Goal: Find specific page/section: Find specific page/section

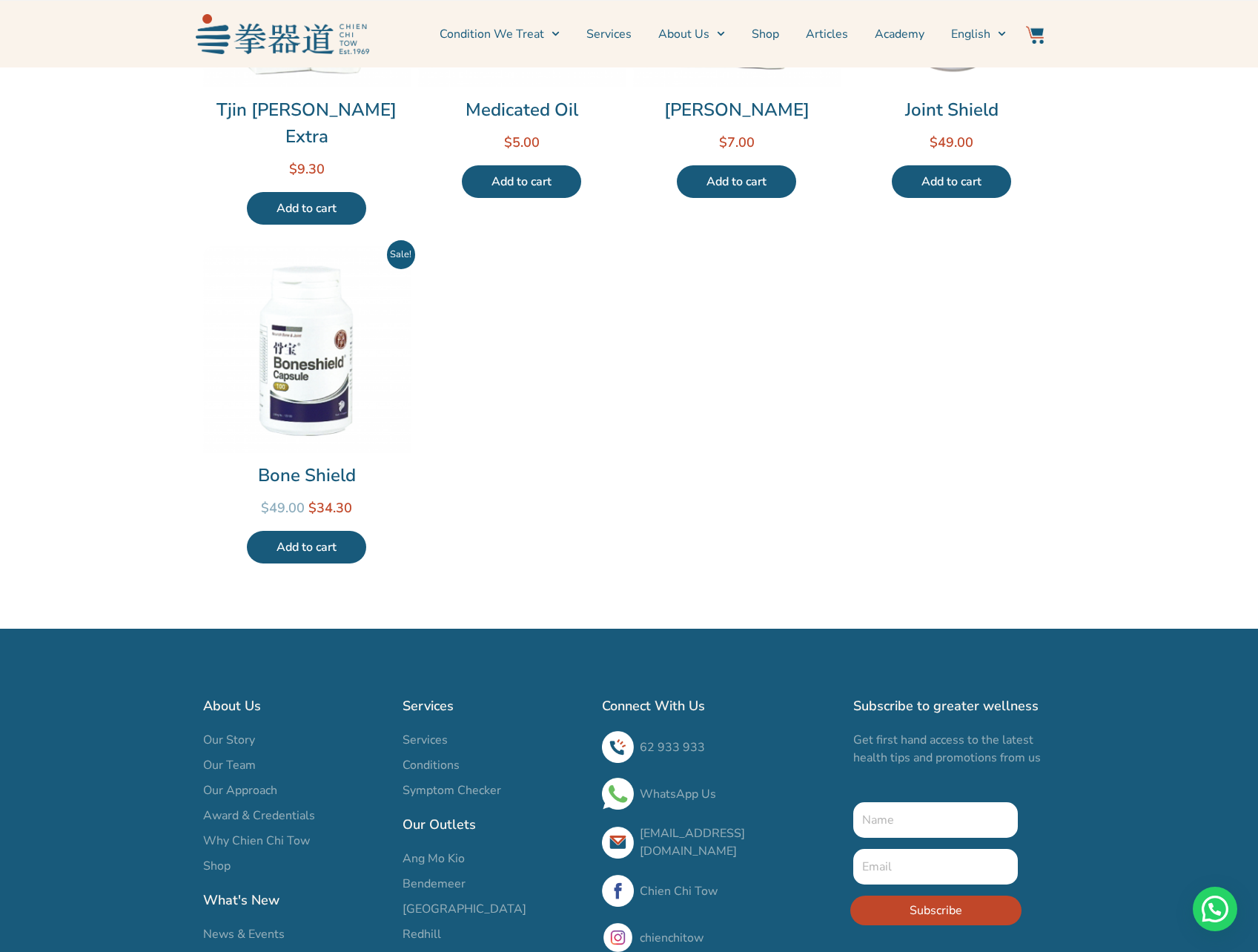
scroll to position [798, 0]
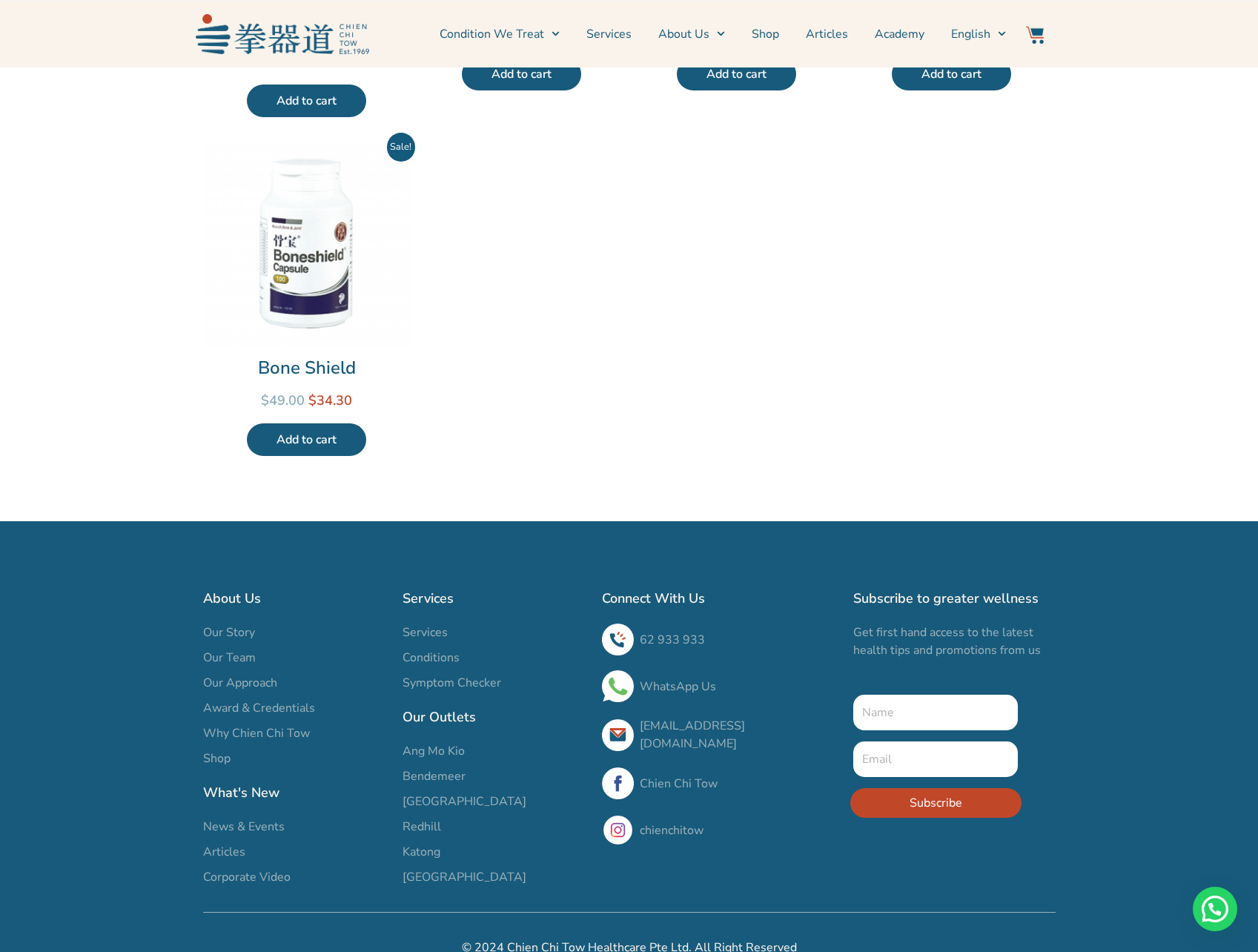
click at [234, 648] on span "Our Team" at bounding box center [229, 657] width 53 height 18
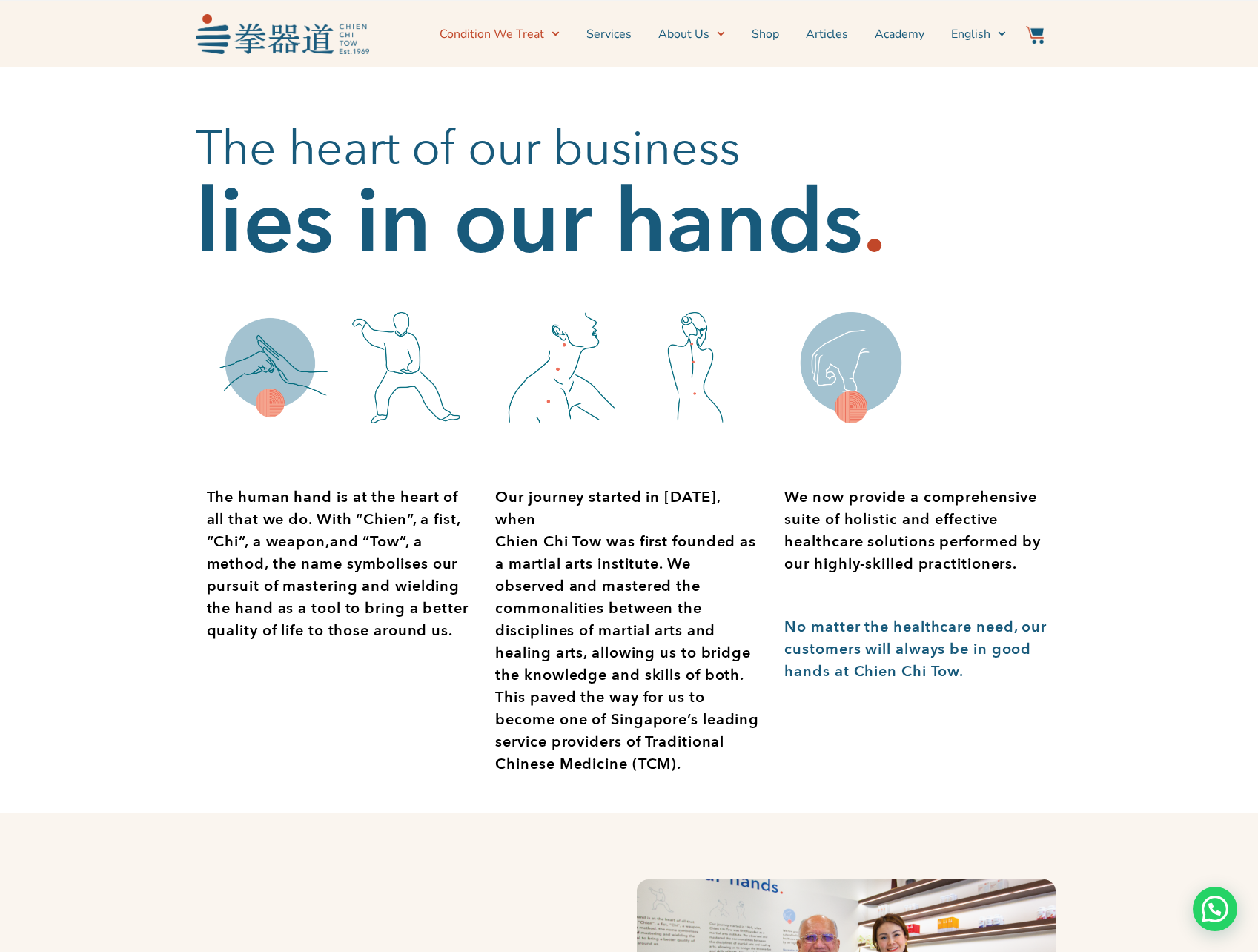
click at [500, 33] on link "Condition We Treat" at bounding box center [499, 34] width 120 height 37
click at [500, 34] on link "Condition We Treat" at bounding box center [499, 34] width 120 height 37
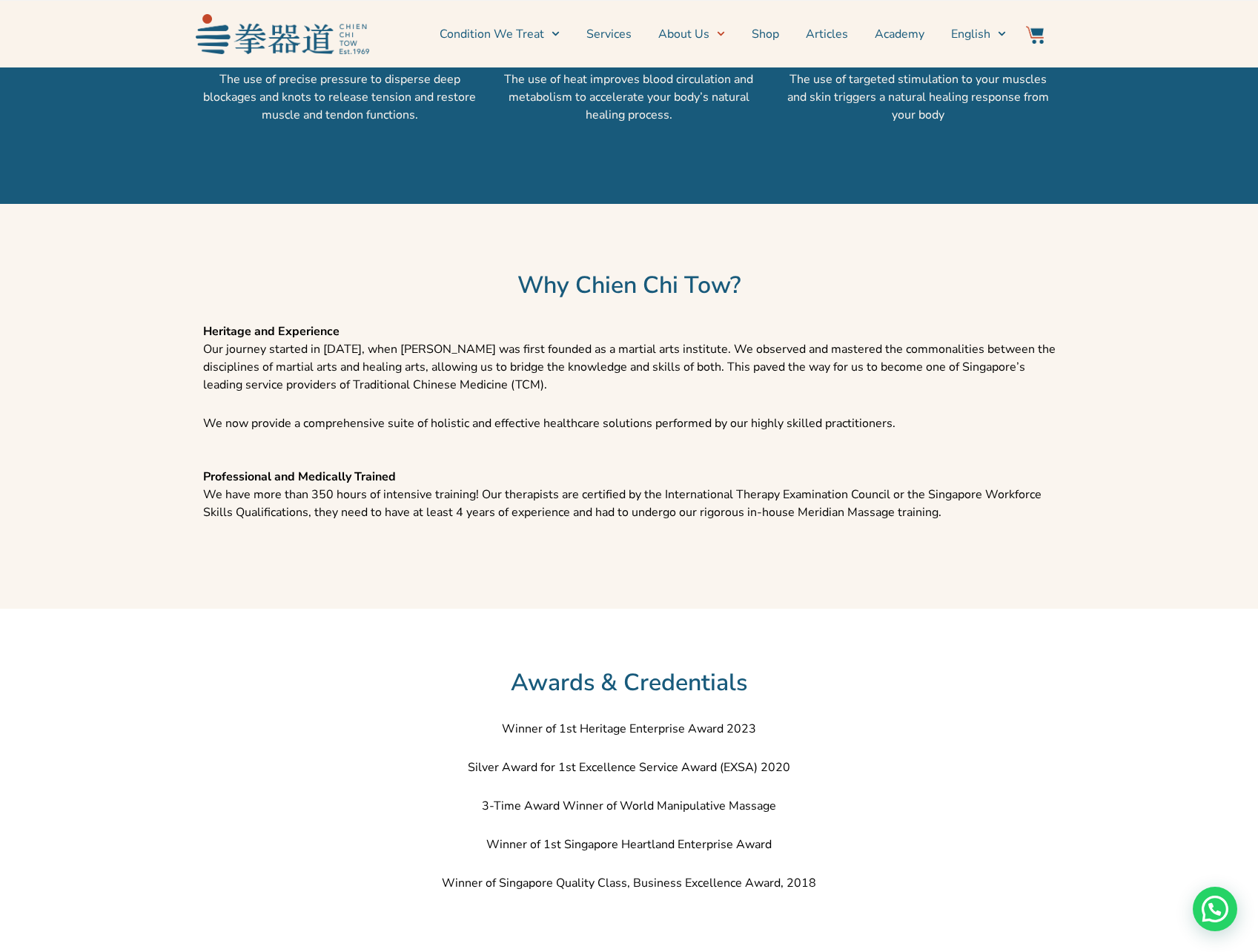
scroll to position [1705, 0]
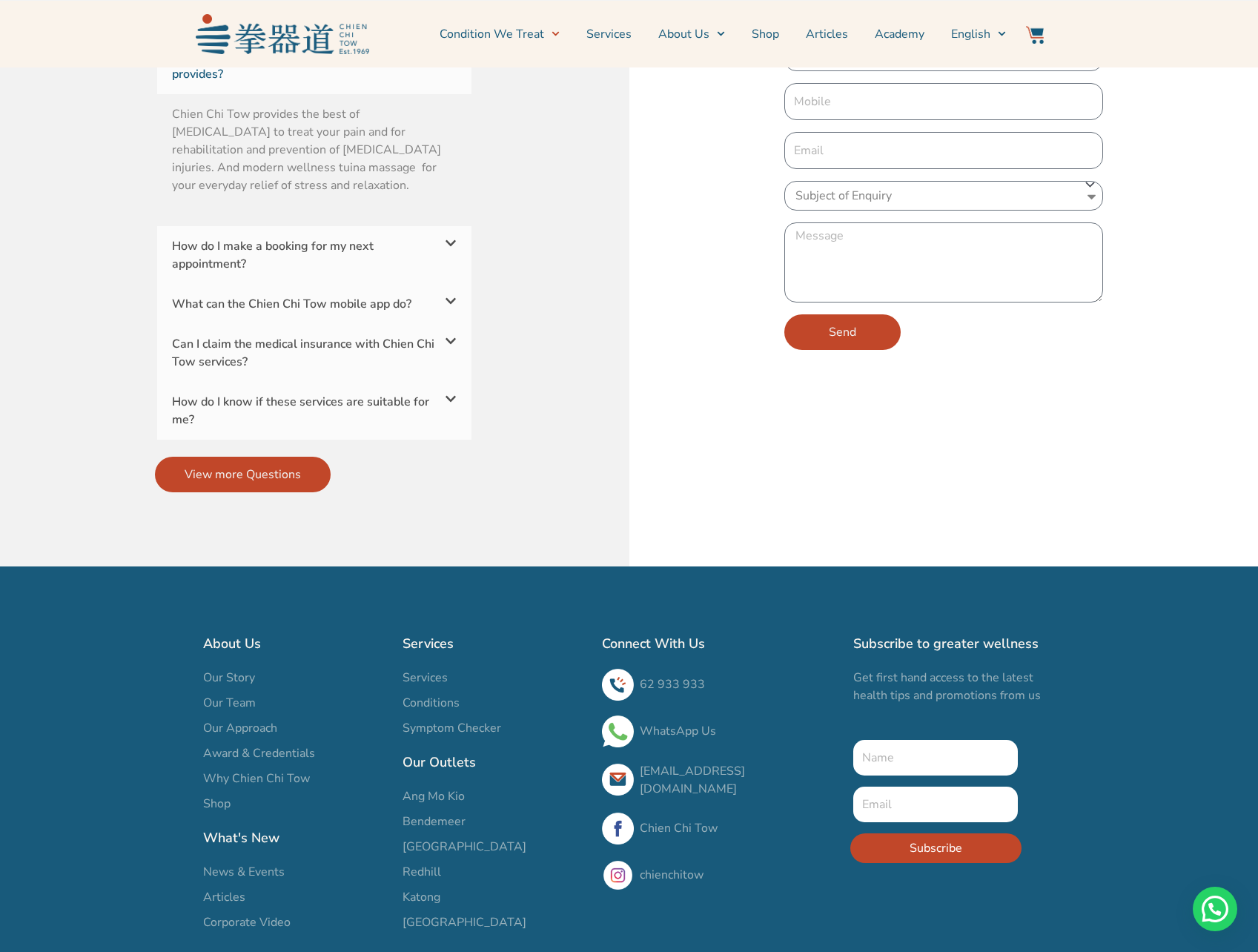
scroll to position [5046, 0]
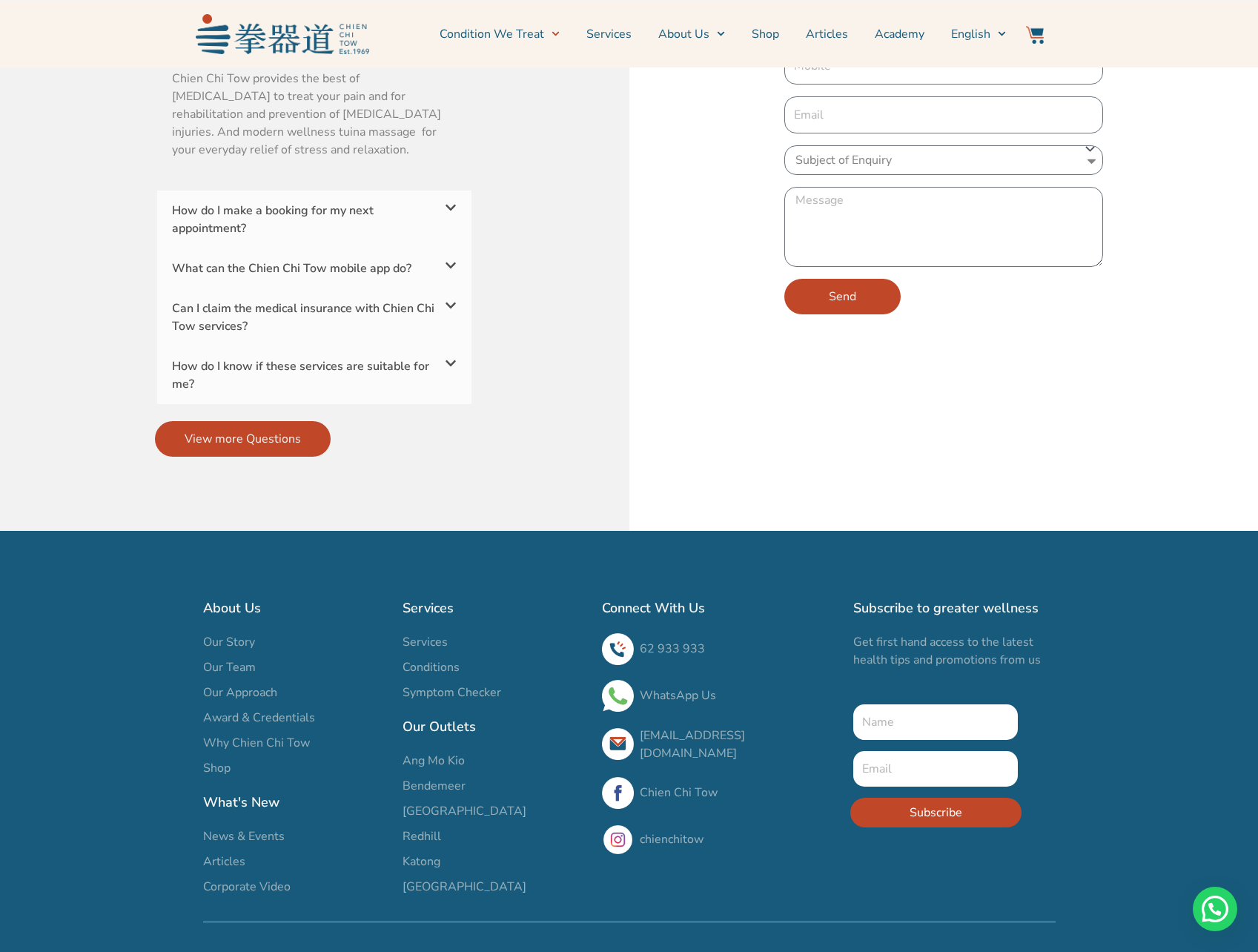
click at [454, 878] on span "[GEOGRAPHIC_DATA]" at bounding box center [464, 886] width 123 height 18
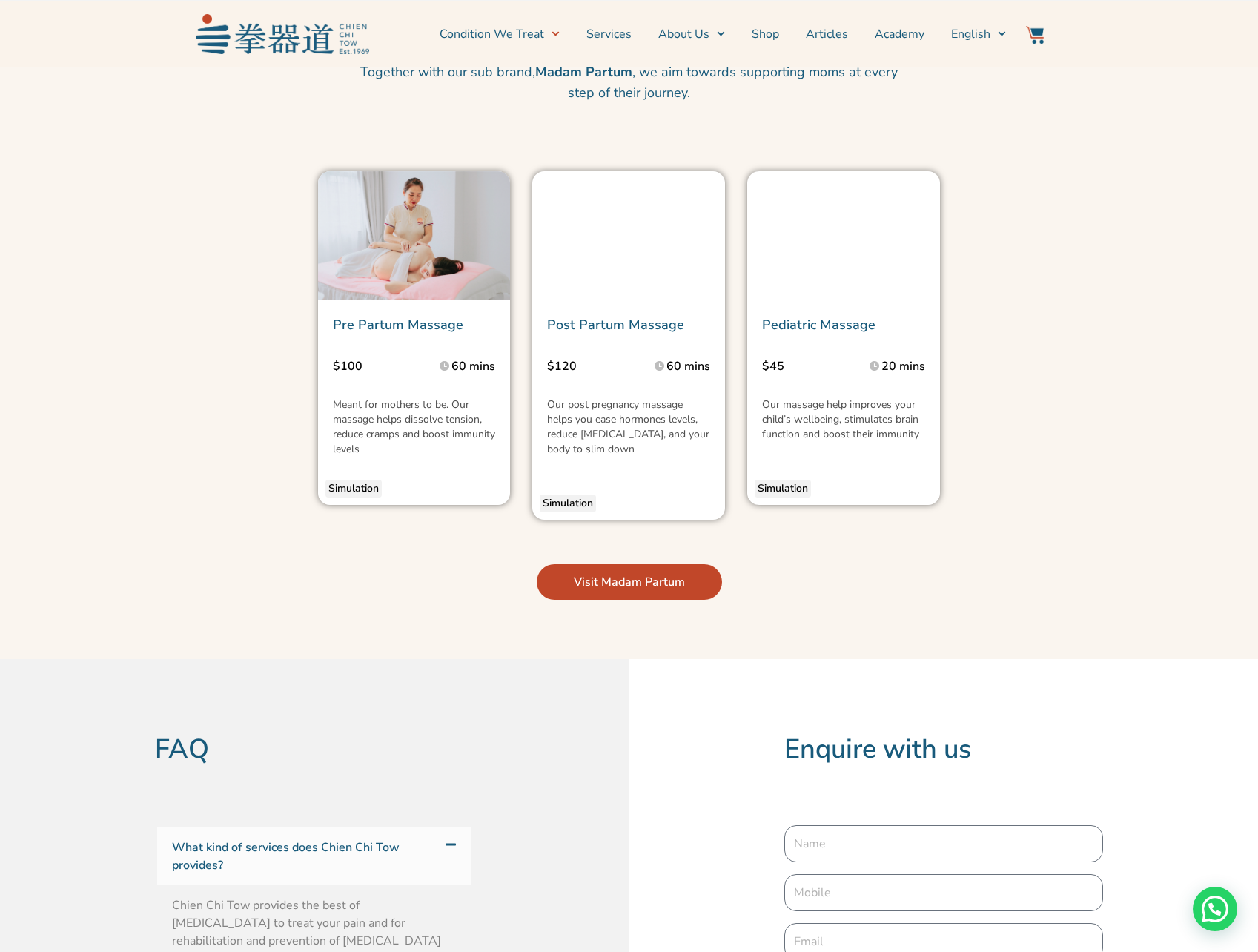
scroll to position [4008, 0]
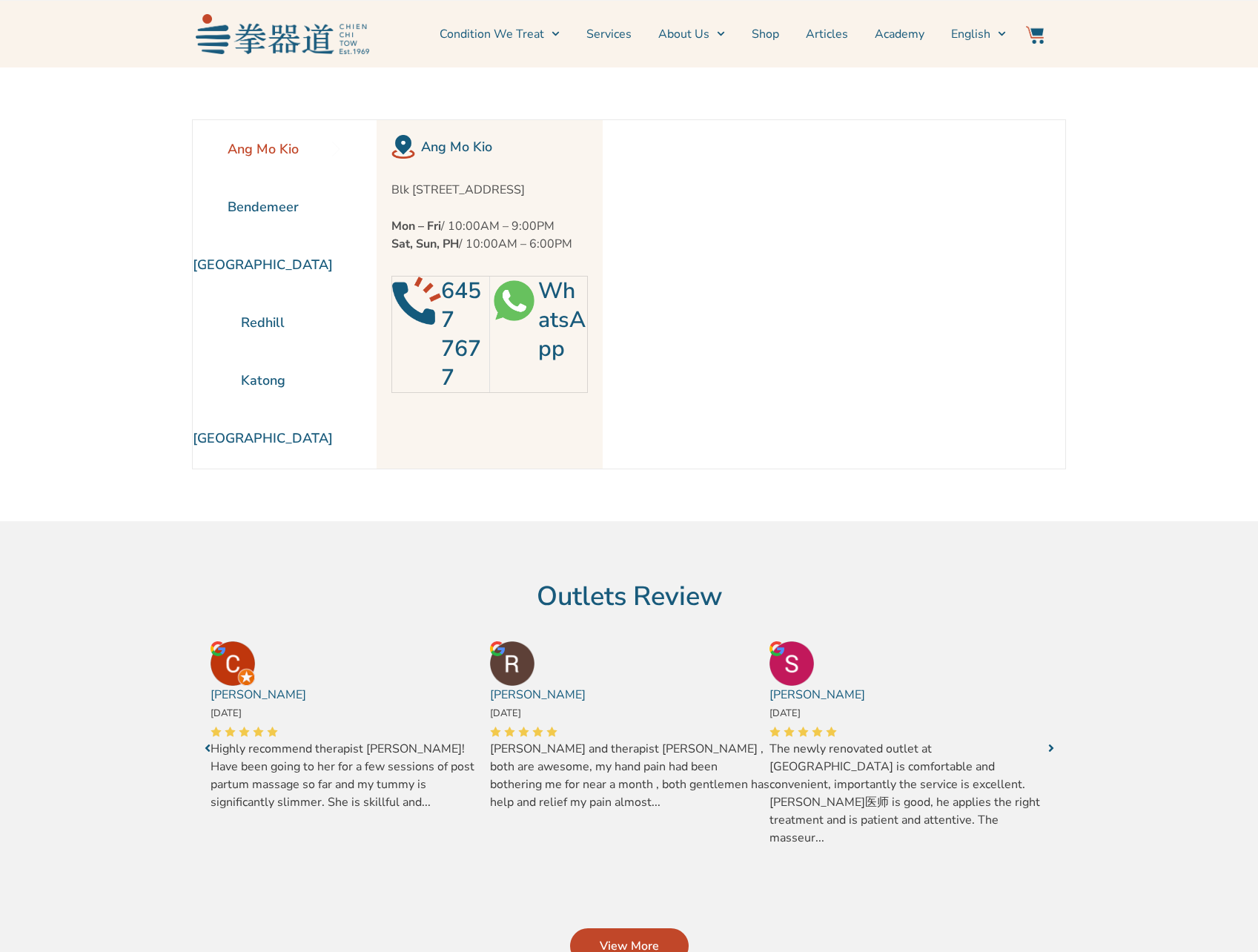
scroll to position [67, 0]
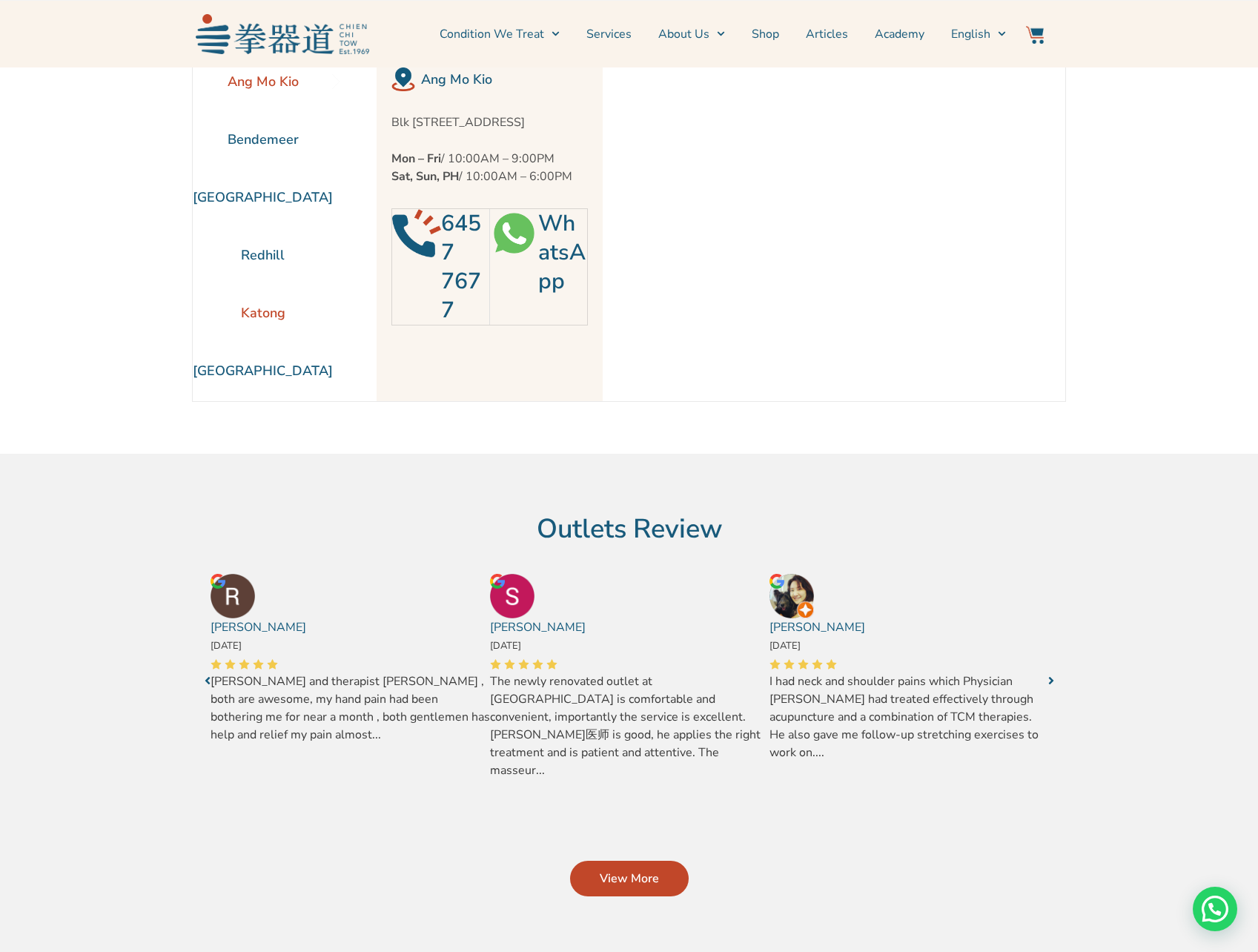
click at [258, 314] on li "Katong" at bounding box center [262, 312] width 140 height 58
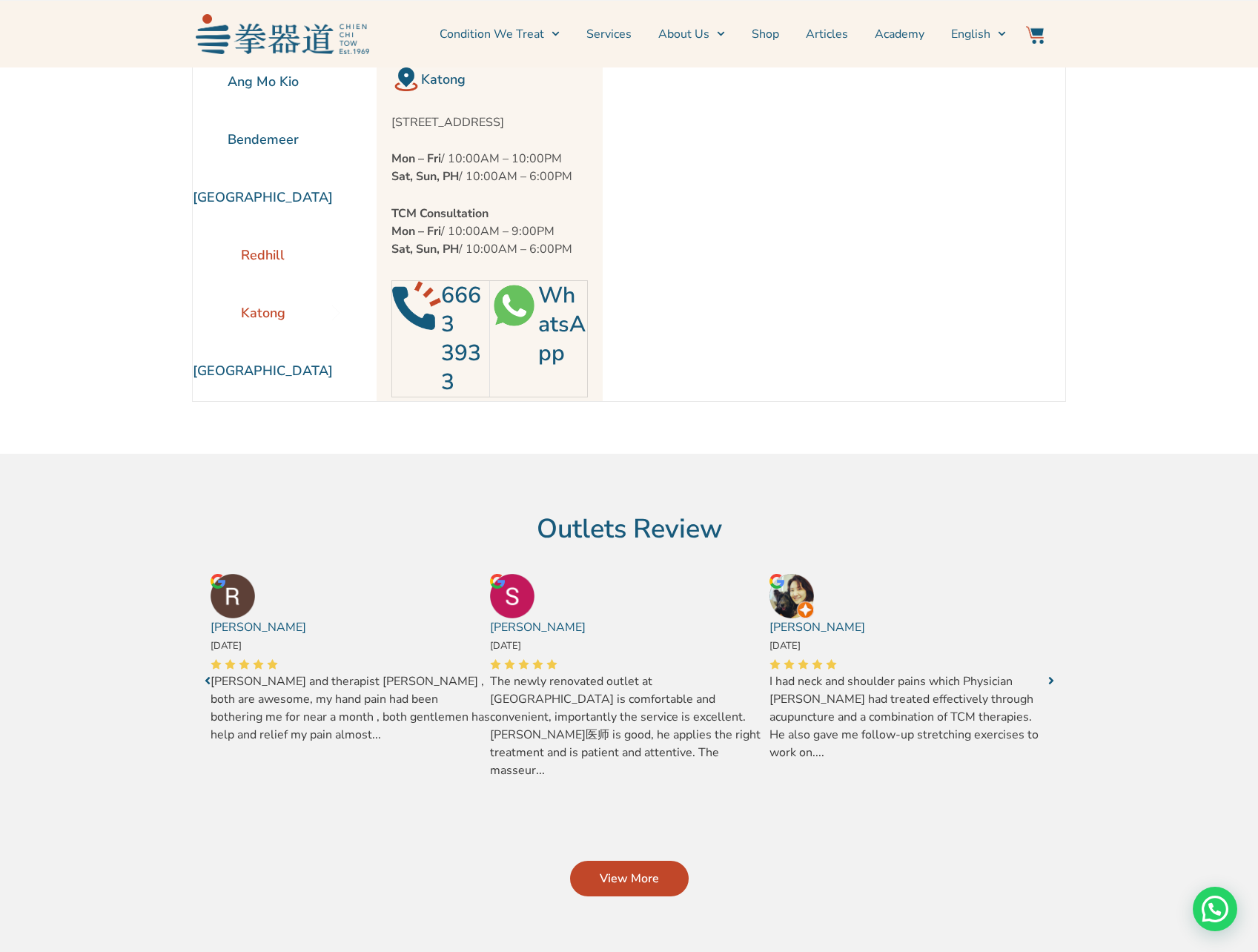
click at [270, 261] on li "Redhill" at bounding box center [262, 255] width 140 height 58
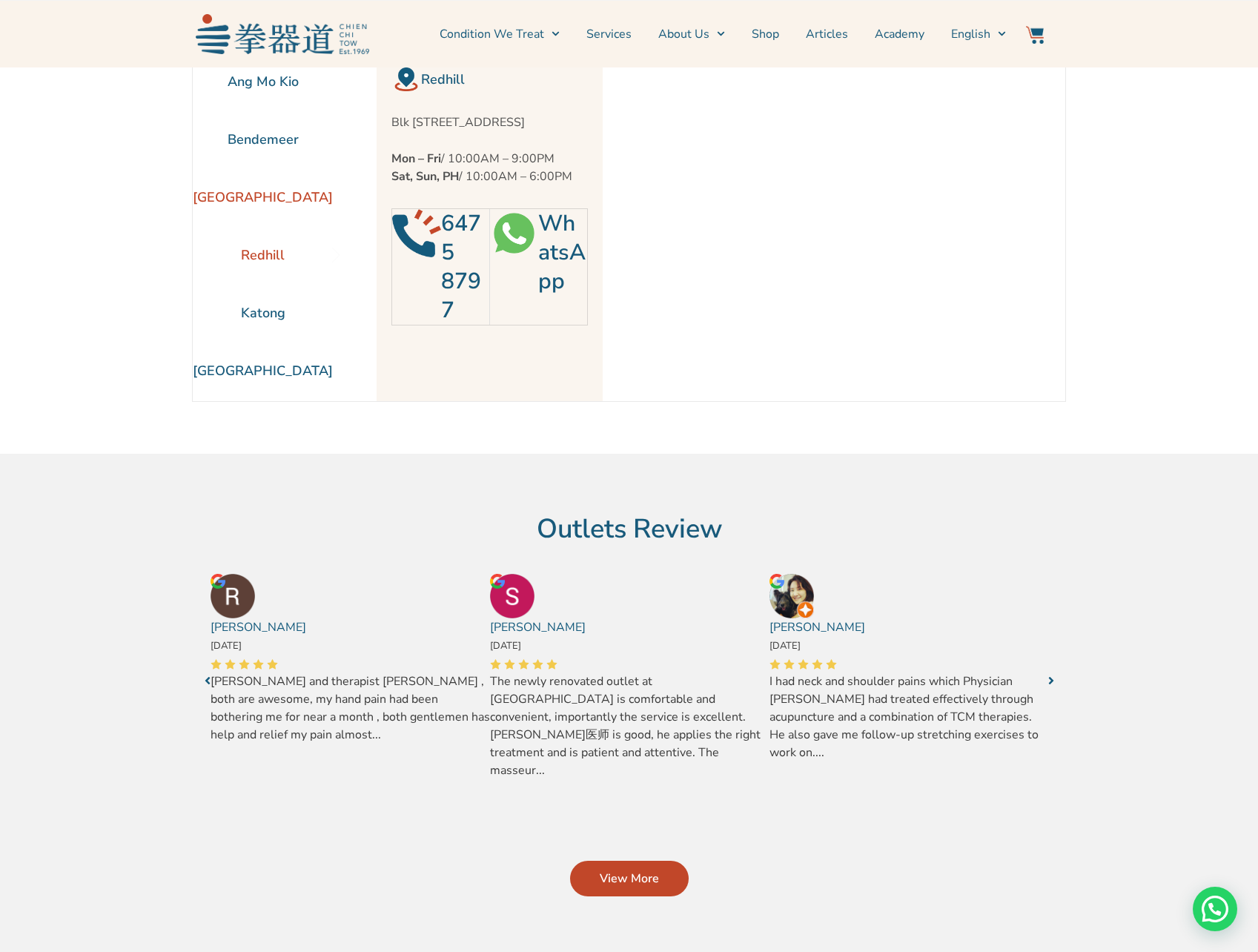
click at [267, 194] on li "[GEOGRAPHIC_DATA]" at bounding box center [262, 197] width 140 height 58
click at [270, 146] on li "Bendemeer" at bounding box center [262, 139] width 140 height 58
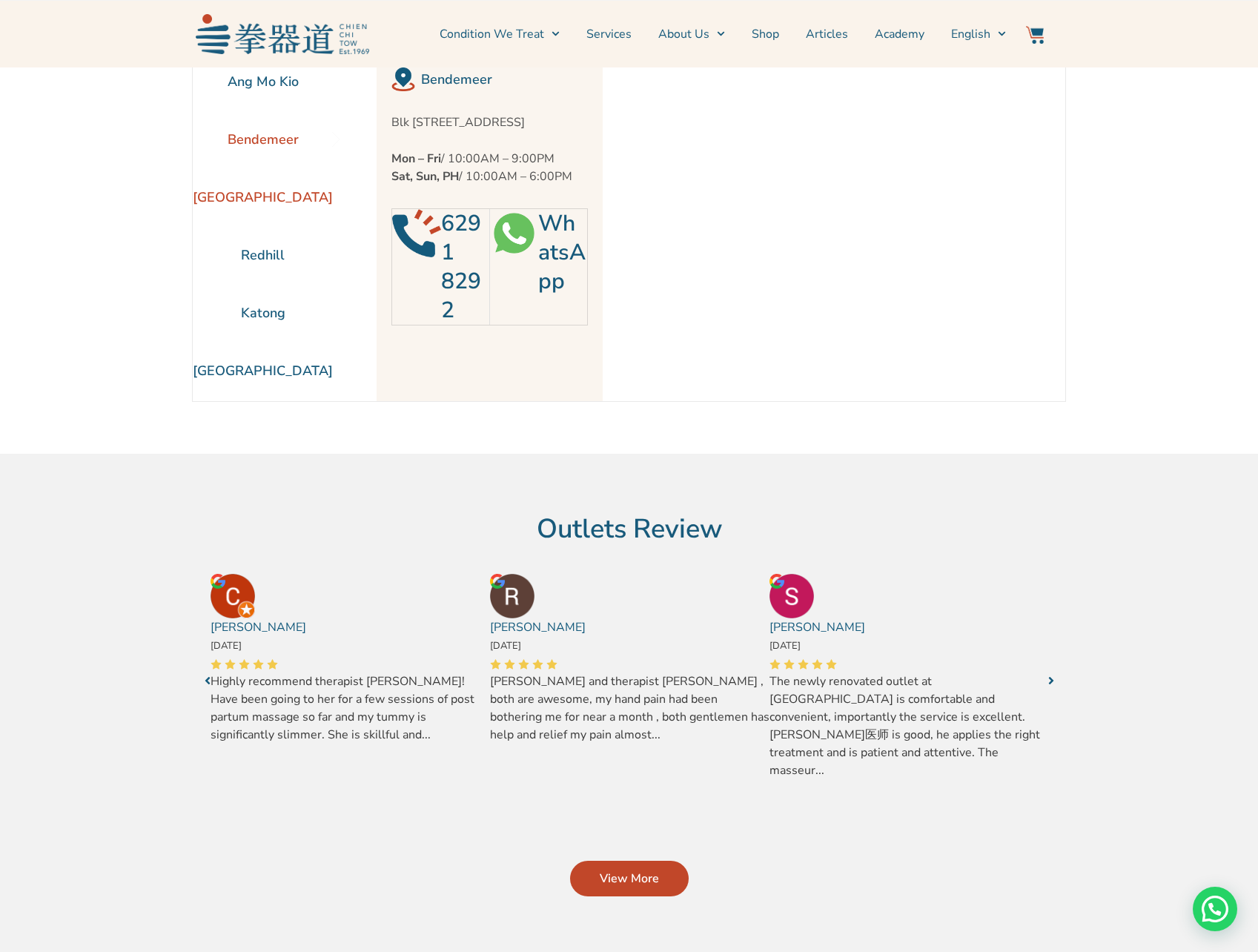
click at [273, 194] on li "[GEOGRAPHIC_DATA]" at bounding box center [262, 197] width 140 height 58
click at [265, 243] on li "Redhill" at bounding box center [262, 255] width 140 height 58
drag, startPoint x: 261, startPoint y: 255, endPoint x: 257, endPoint y: 293, distance: 38.2
click at [261, 263] on li "Redhill" at bounding box center [262, 255] width 140 height 58
click at [255, 318] on li "Katong" at bounding box center [262, 312] width 140 height 58
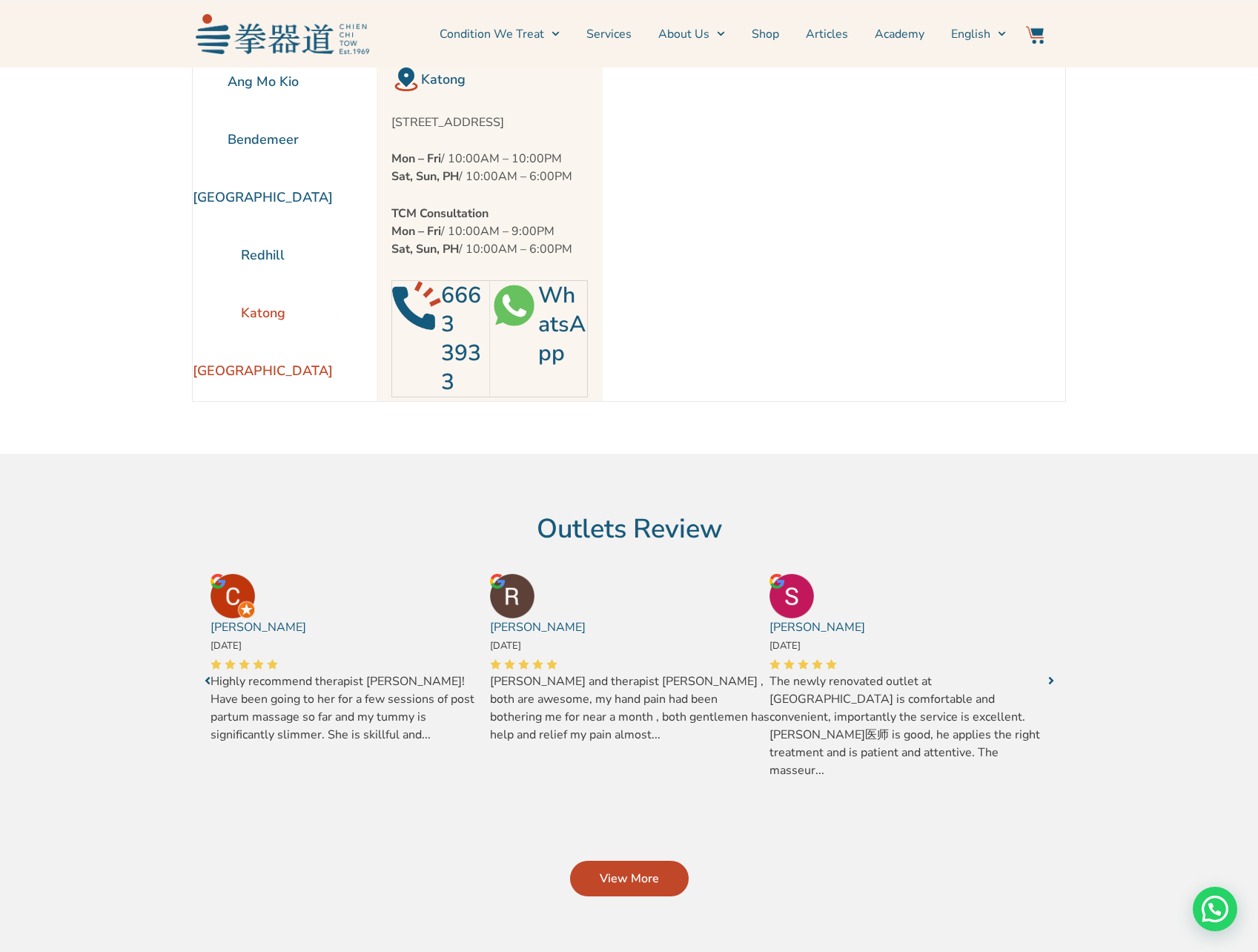
click at [252, 367] on li "[GEOGRAPHIC_DATA]" at bounding box center [262, 370] width 140 height 58
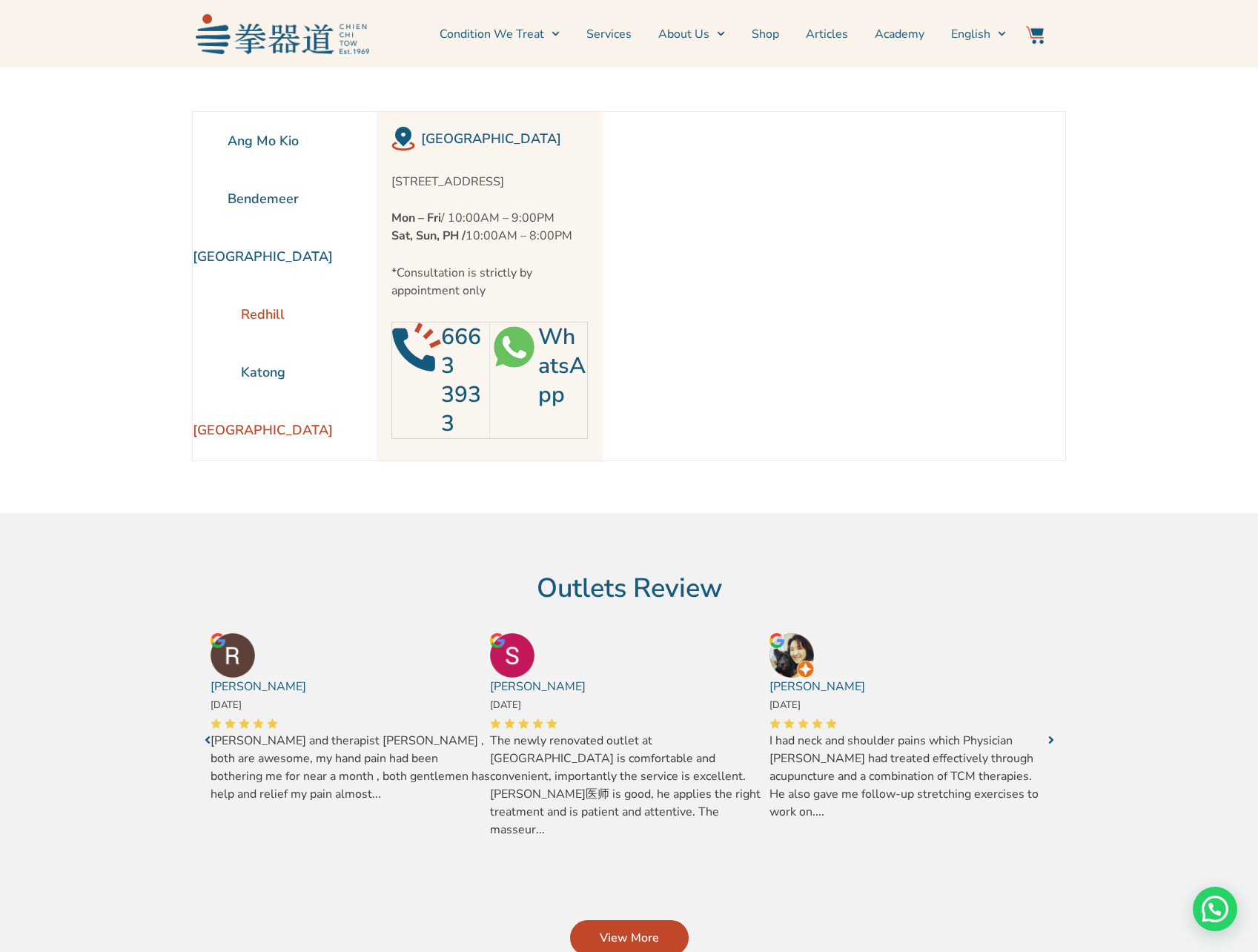
scroll to position [0, 0]
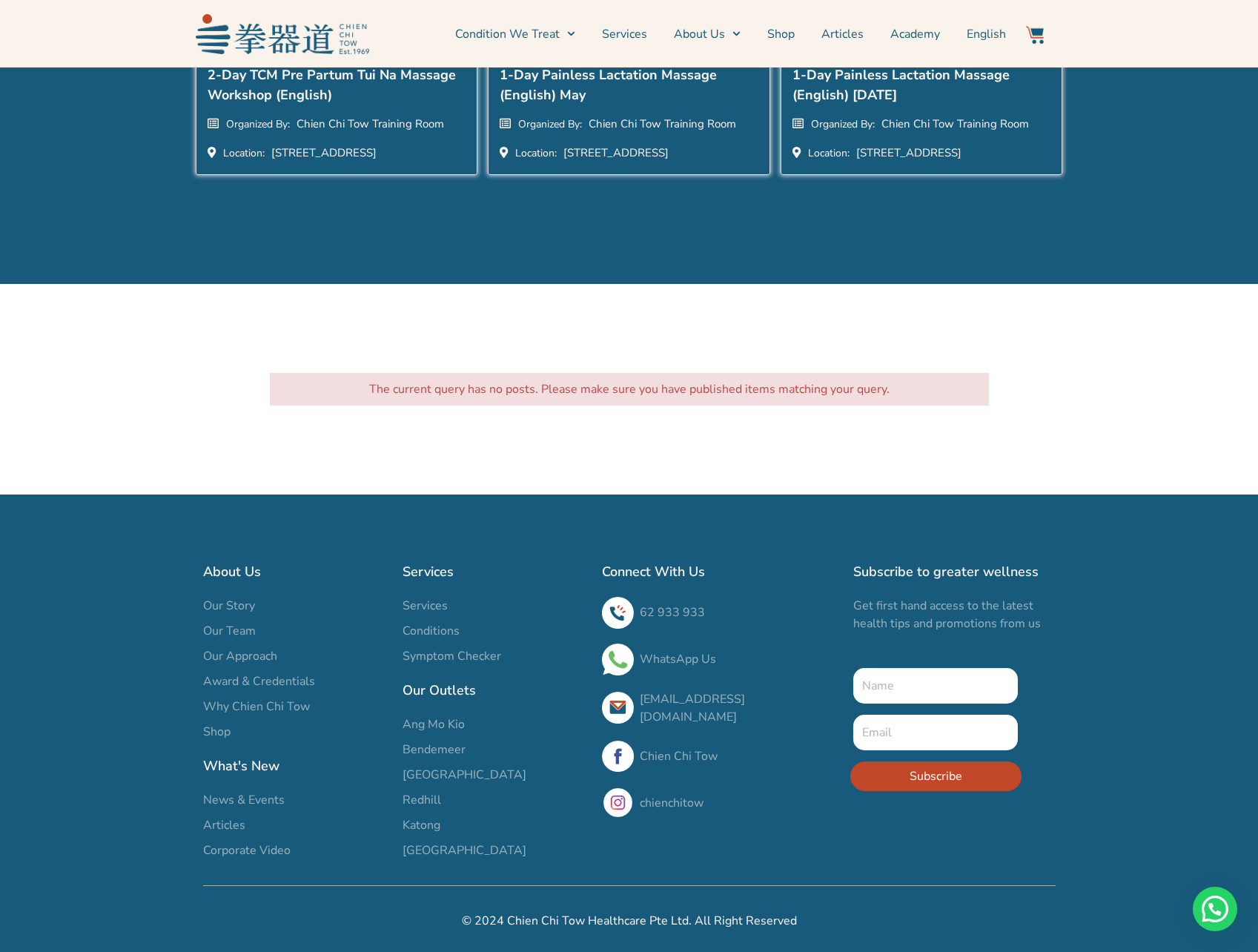
scroll to position [3663, 0]
